Goal: Task Accomplishment & Management: Manage account settings

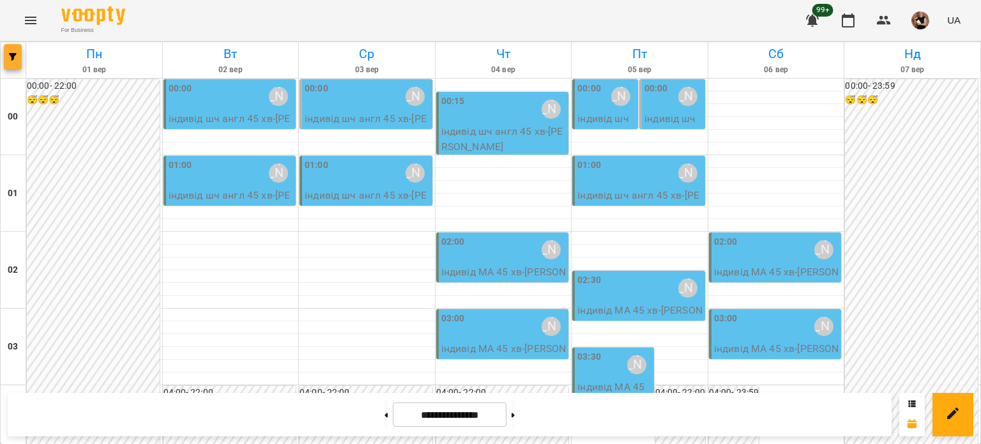
click at [16, 56] on icon "button" at bounding box center [13, 57] width 8 height 8
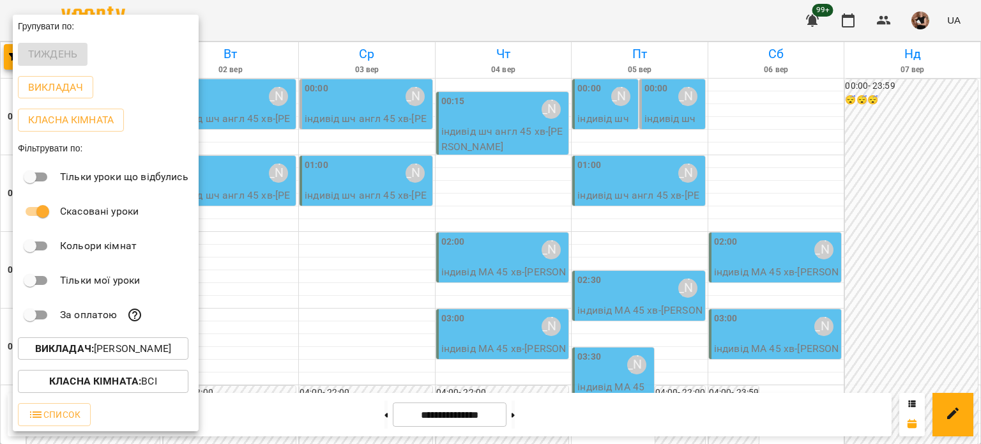
click at [233, 24] on div at bounding box center [490, 222] width 981 height 444
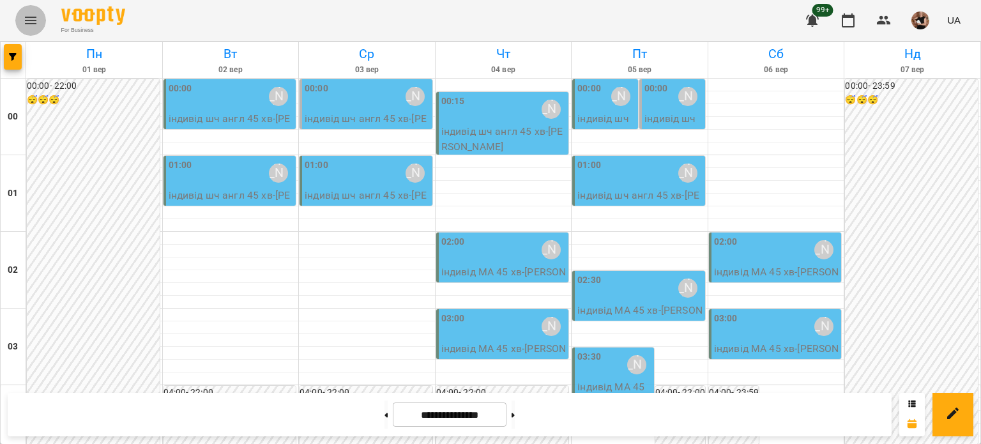
click at [32, 24] on icon "Menu" at bounding box center [30, 21] width 11 height 8
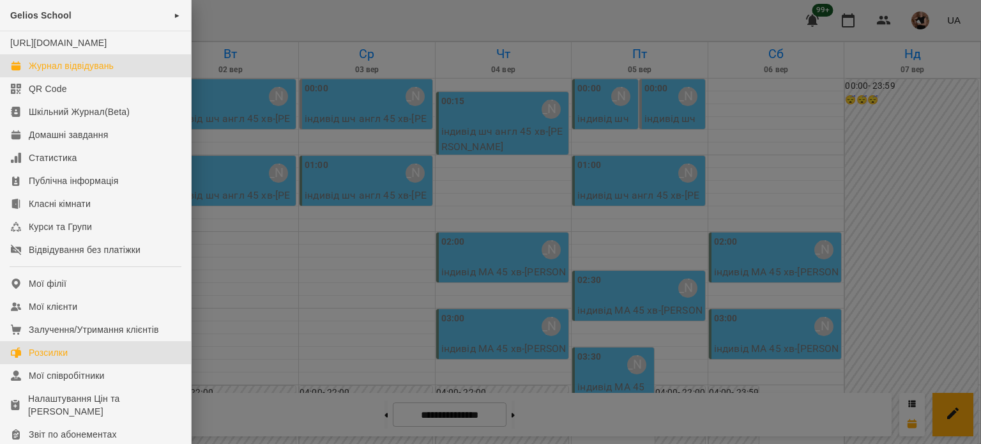
click at [65, 359] on div "Розсилки" at bounding box center [48, 352] width 39 height 13
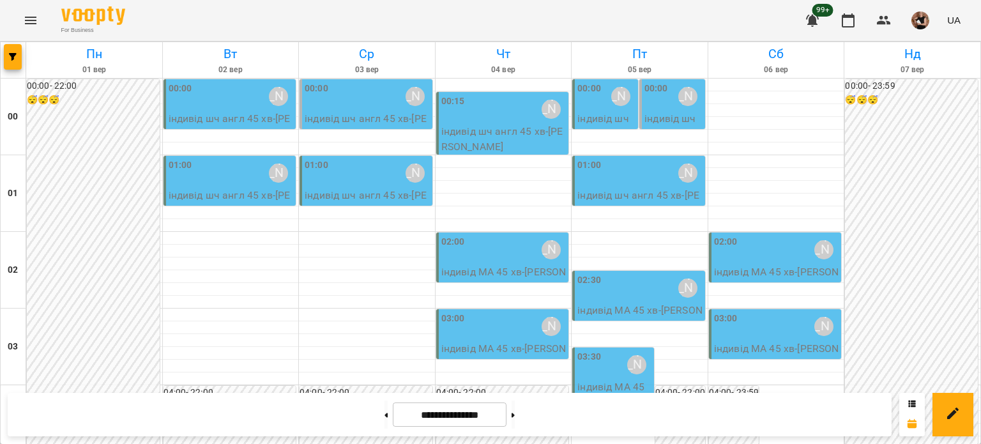
click at [26, 19] on icon "Menu" at bounding box center [30, 20] width 15 height 15
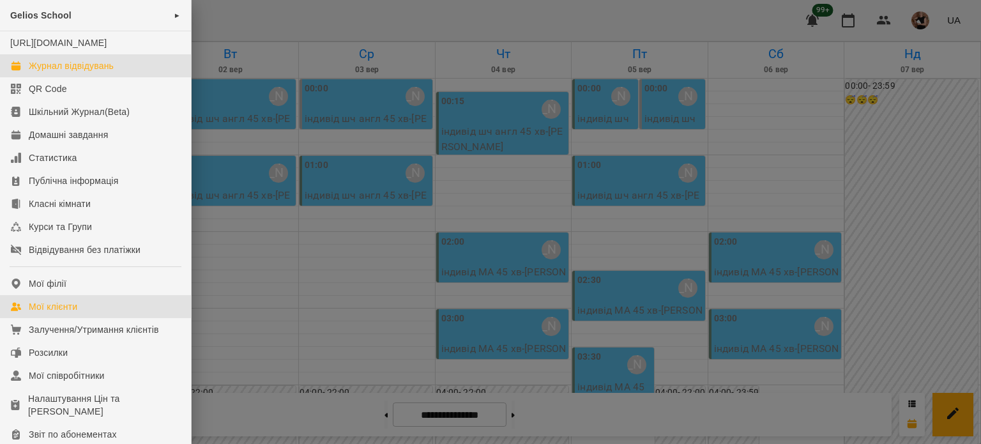
click at [82, 317] on link "Мої клієнти" at bounding box center [95, 306] width 191 height 23
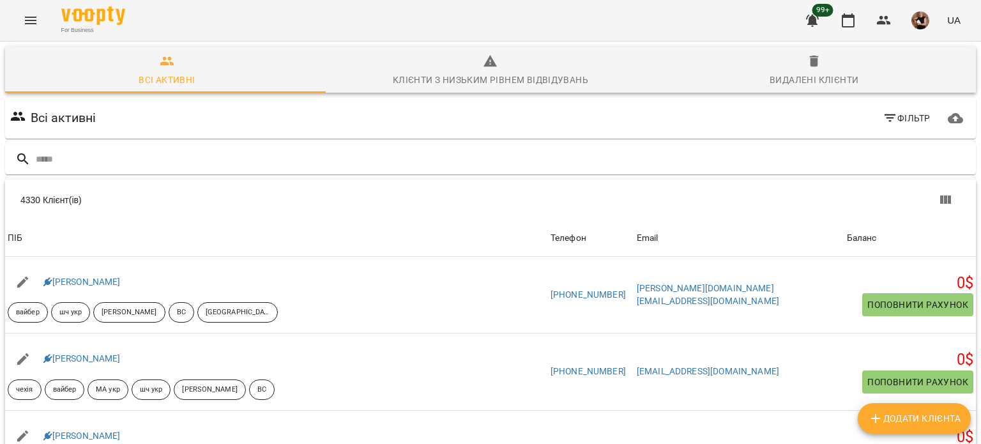
click at [163, 66] on icon "button" at bounding box center [167, 61] width 15 height 15
click at [882, 119] on icon "button" at bounding box center [889, 117] width 15 height 15
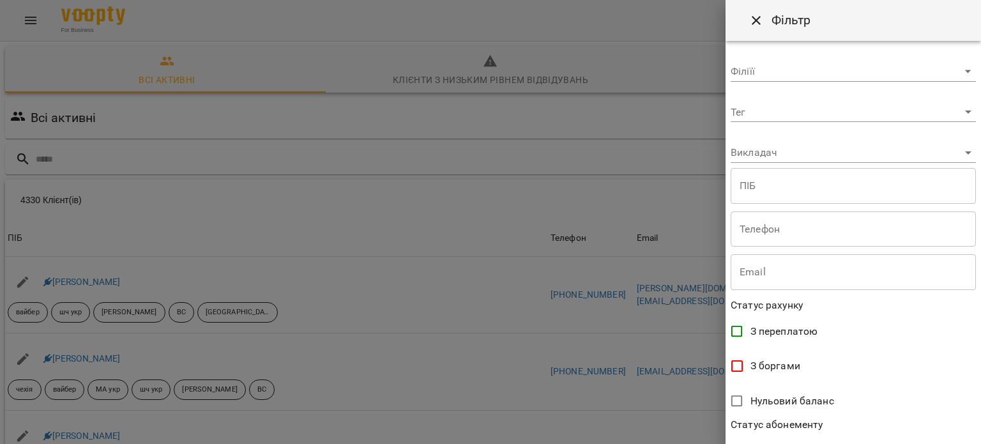
click at [942, 110] on body "For Business 99+ UA Всі активні Клієнти з низьким рівнем відвідувань Видалені к…" at bounding box center [490, 333] width 981 height 667
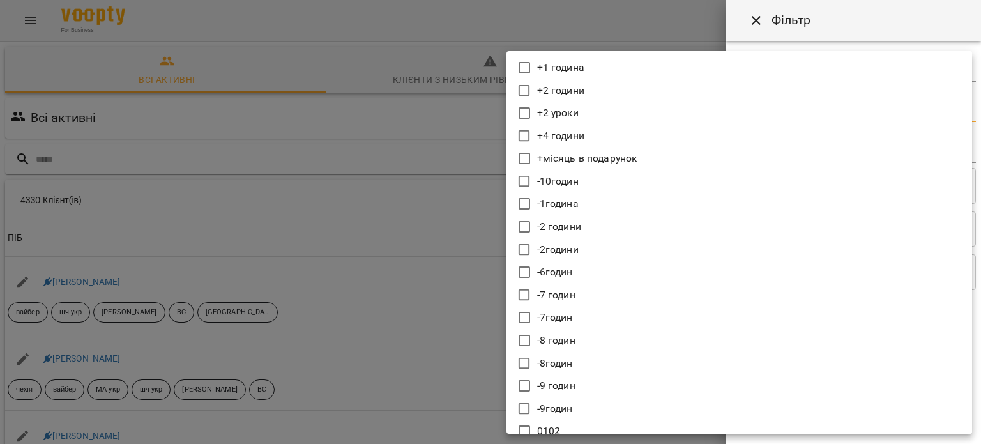
click at [977, 104] on div "+1 година +2 години +2 уроки +4 години +місяць в подарунок -10годин -1година -2…" at bounding box center [490, 222] width 981 height 444
click at [287, 218] on div at bounding box center [490, 222] width 981 height 444
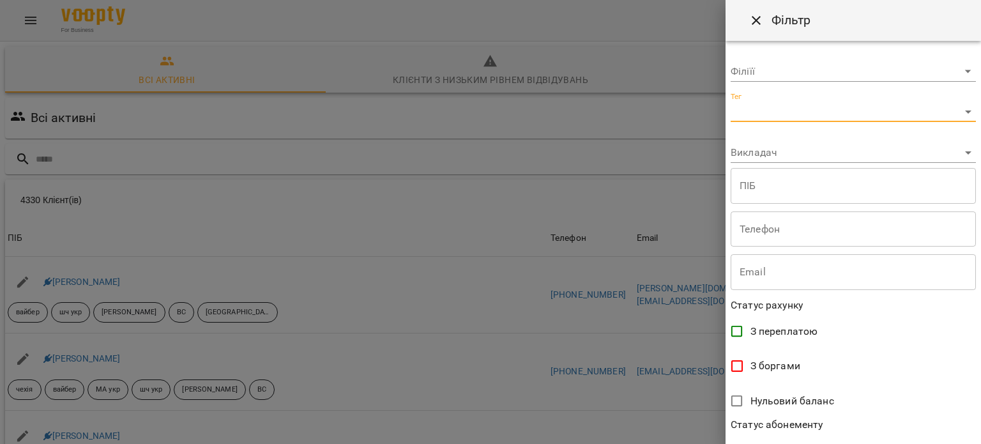
click at [918, 69] on body "For Business 99+ UA Всі активні Клієнти з низьким рівнем відвідувань Видалені к…" at bounding box center [490, 333] width 981 height 667
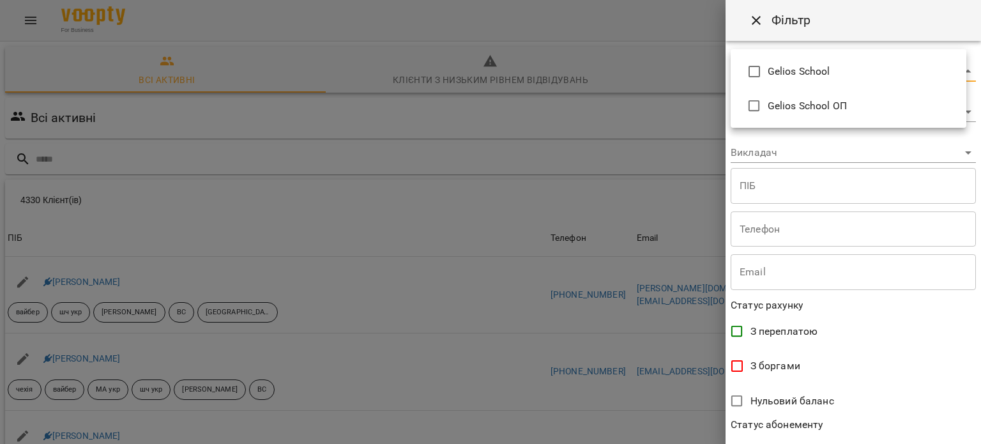
click at [753, 15] on div at bounding box center [490, 222] width 981 height 444
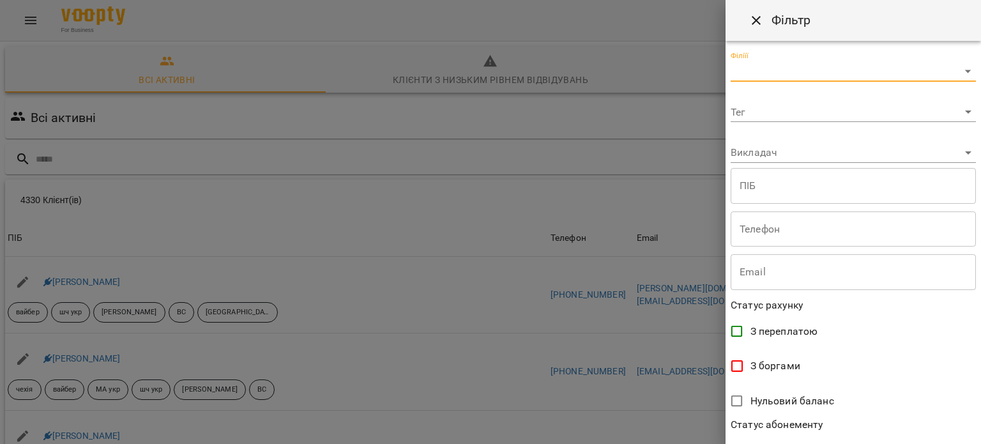
click at [756, 20] on icon "Close" at bounding box center [756, 20] width 9 height 9
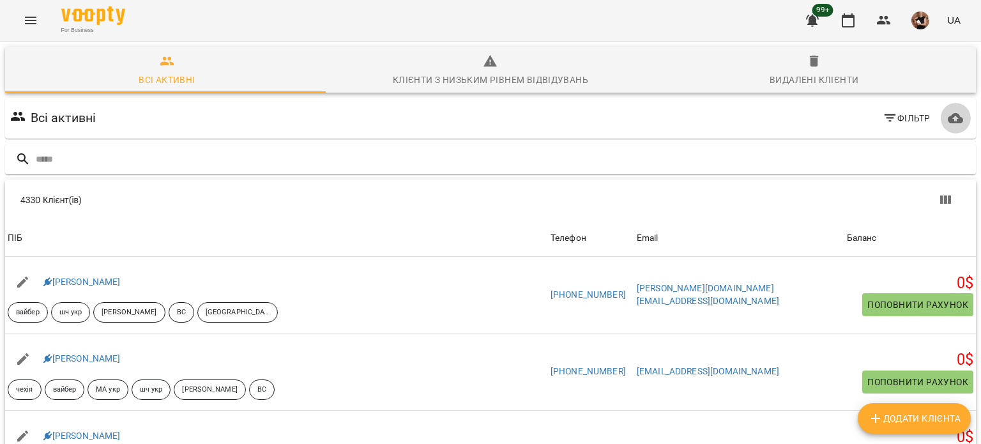
click at [945, 106] on button "button" at bounding box center [955, 118] width 31 height 31
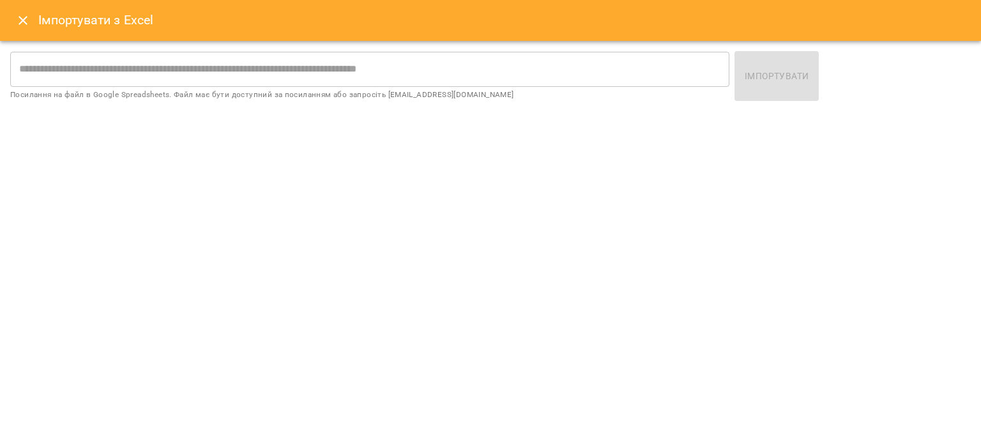
click at [24, 22] on icon "Close" at bounding box center [23, 20] width 9 height 9
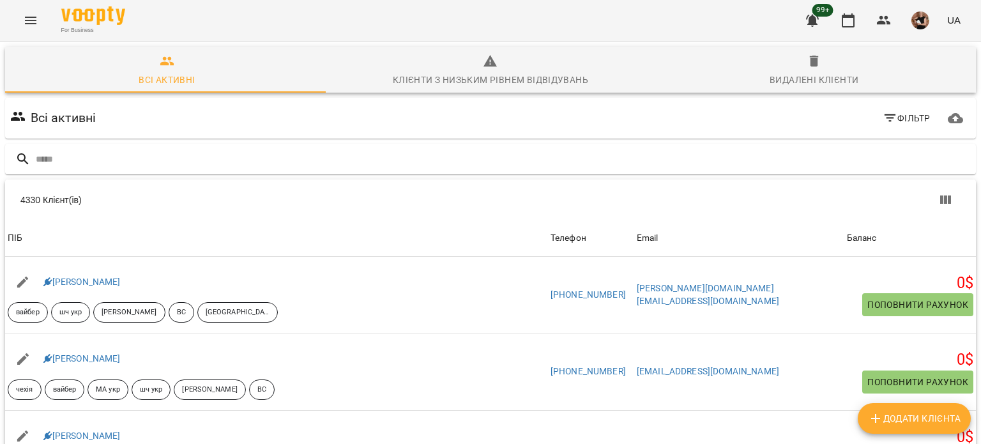
click at [950, 114] on icon "button" at bounding box center [955, 117] width 15 height 15
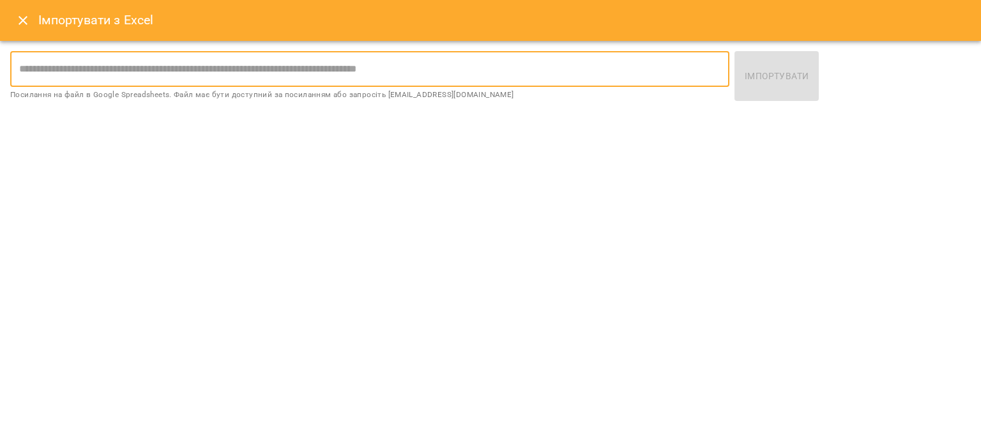
click at [112, 63] on input "text" at bounding box center [369, 69] width 719 height 36
click at [49, 66] on input "text" at bounding box center [369, 69] width 719 height 36
click at [17, 22] on icon "Close" at bounding box center [22, 20] width 15 height 15
